Goal: Information Seeking & Learning: Learn about a topic

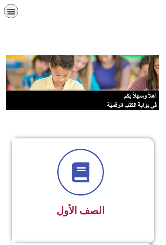
click at [10, 10] on icon "כפתור פתיחת תפריט" at bounding box center [11, 11] width 9 height 9
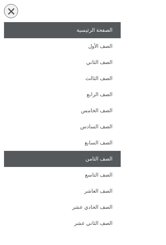
click at [103, 158] on link "الصف الثامن" at bounding box center [62, 159] width 117 height 16
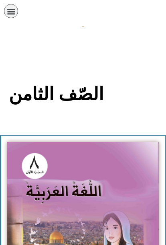
click at [117, 192] on img at bounding box center [83, 235] width 152 height 187
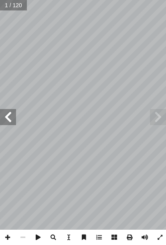
click at [10, 114] on span at bounding box center [8, 117] width 16 height 16
click at [11, 116] on span at bounding box center [8, 117] width 16 height 16
click at [8, 114] on span at bounding box center [8, 117] width 16 height 16
click at [10, 114] on span at bounding box center [8, 117] width 16 height 16
click at [6, 114] on span at bounding box center [8, 117] width 16 height 16
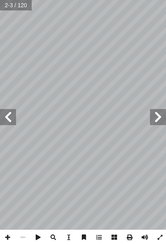
click at [9, 116] on span at bounding box center [8, 117] width 16 height 16
click at [6, 114] on span at bounding box center [8, 117] width 16 height 16
click at [8, 113] on span at bounding box center [8, 117] width 16 height 16
click at [9, 115] on span at bounding box center [8, 117] width 16 height 16
click at [7, 114] on span at bounding box center [8, 117] width 16 height 16
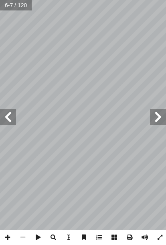
click at [10, 119] on span at bounding box center [8, 117] width 16 height 16
click at [6, 118] on span at bounding box center [8, 117] width 16 height 16
click at [4, 115] on span at bounding box center [8, 117] width 16 height 16
click at [7, 115] on span at bounding box center [8, 117] width 16 height 16
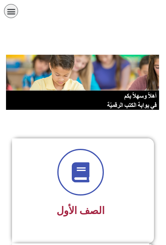
click at [12, 7] on icon "כפתור פתיחת תפריט" at bounding box center [11, 11] width 9 height 9
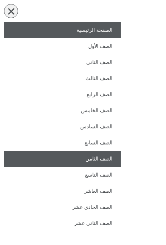
click at [106, 156] on link "الصف الثامن" at bounding box center [62, 159] width 117 height 16
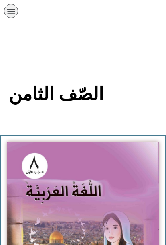
click at [128, 180] on img at bounding box center [83, 235] width 152 height 187
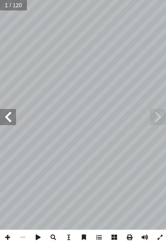
click at [4, 116] on span at bounding box center [8, 117] width 16 height 16
click at [6, 119] on span at bounding box center [8, 117] width 16 height 16
click at [4, 116] on span at bounding box center [8, 117] width 16 height 16
click at [8, 113] on span at bounding box center [8, 117] width 16 height 16
click at [4, 121] on span at bounding box center [8, 117] width 16 height 16
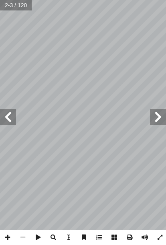
click at [8, 116] on span at bounding box center [8, 117] width 16 height 16
click at [8, 113] on span at bounding box center [8, 117] width 16 height 16
click at [10, 115] on span at bounding box center [8, 117] width 16 height 16
click at [6, 117] on span at bounding box center [8, 117] width 16 height 16
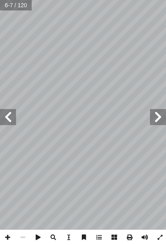
click at [6, 117] on span at bounding box center [8, 117] width 16 height 16
click at [5, 119] on span at bounding box center [8, 117] width 16 height 16
click at [5, 116] on span at bounding box center [8, 117] width 16 height 16
click at [6, 117] on span at bounding box center [8, 117] width 16 height 16
click at [5, 117] on span at bounding box center [8, 117] width 16 height 16
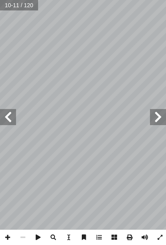
click at [4, 121] on span at bounding box center [8, 117] width 16 height 16
